Goal: Find specific page/section: Find specific page/section

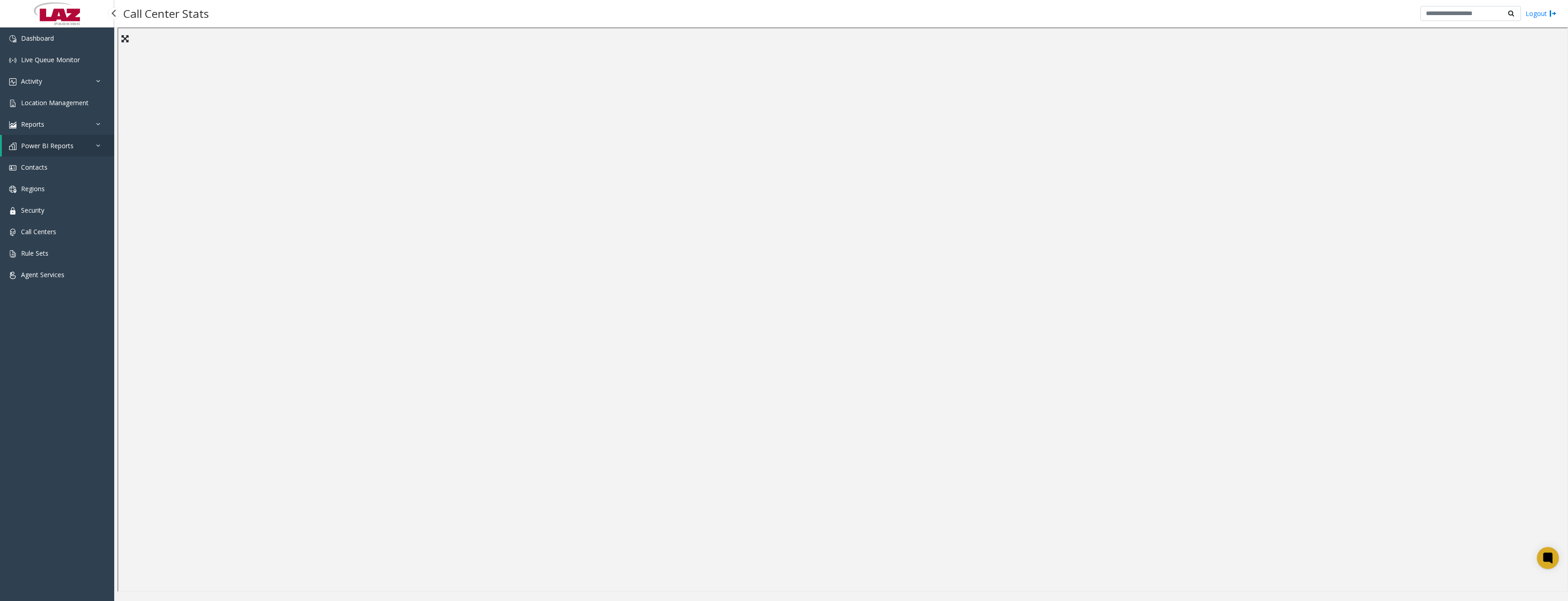
click at [45, 145] on span "Power BI Reports" at bounding box center [47, 146] width 53 height 9
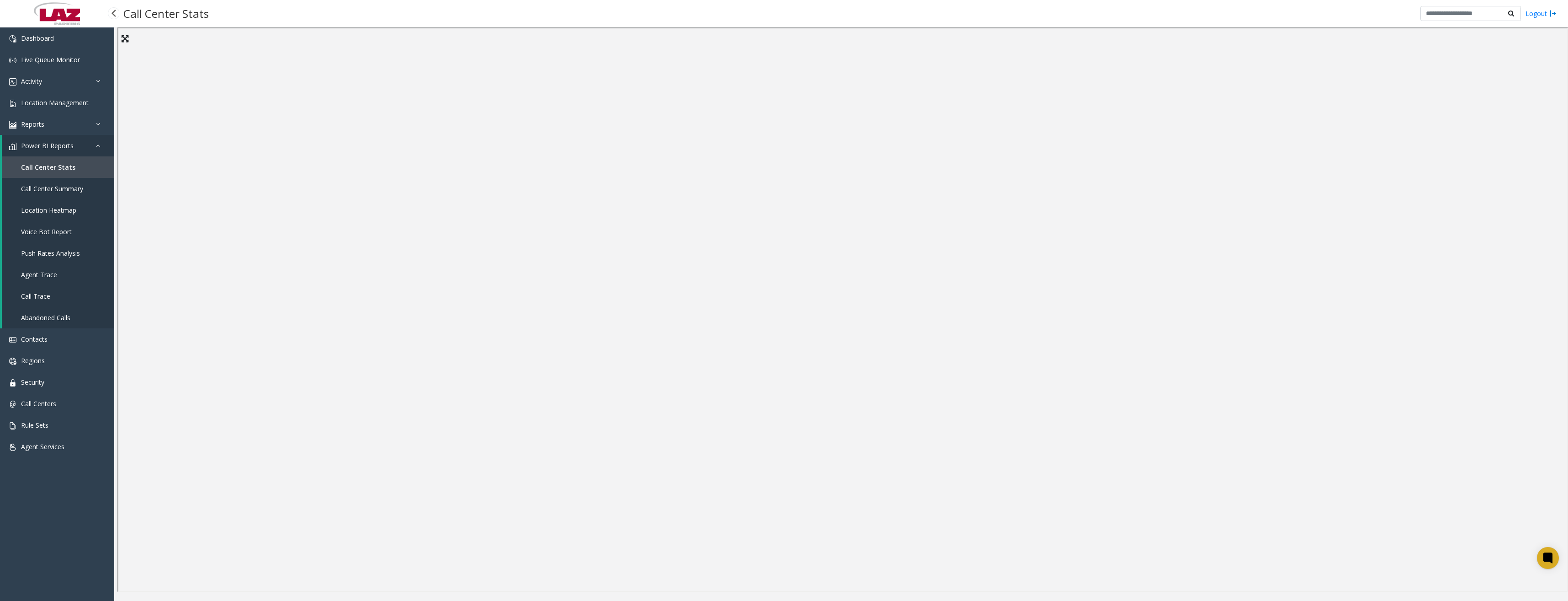
click at [52, 170] on span "Call Center Stats" at bounding box center [48, 167] width 54 height 9
click at [61, 189] on span "Call Center Summary" at bounding box center [52, 189] width 62 height 9
click at [58, 171] on span "Call Center Stats" at bounding box center [46, 167] width 49 height 9
